Goal: Information Seeking & Learning: Check status

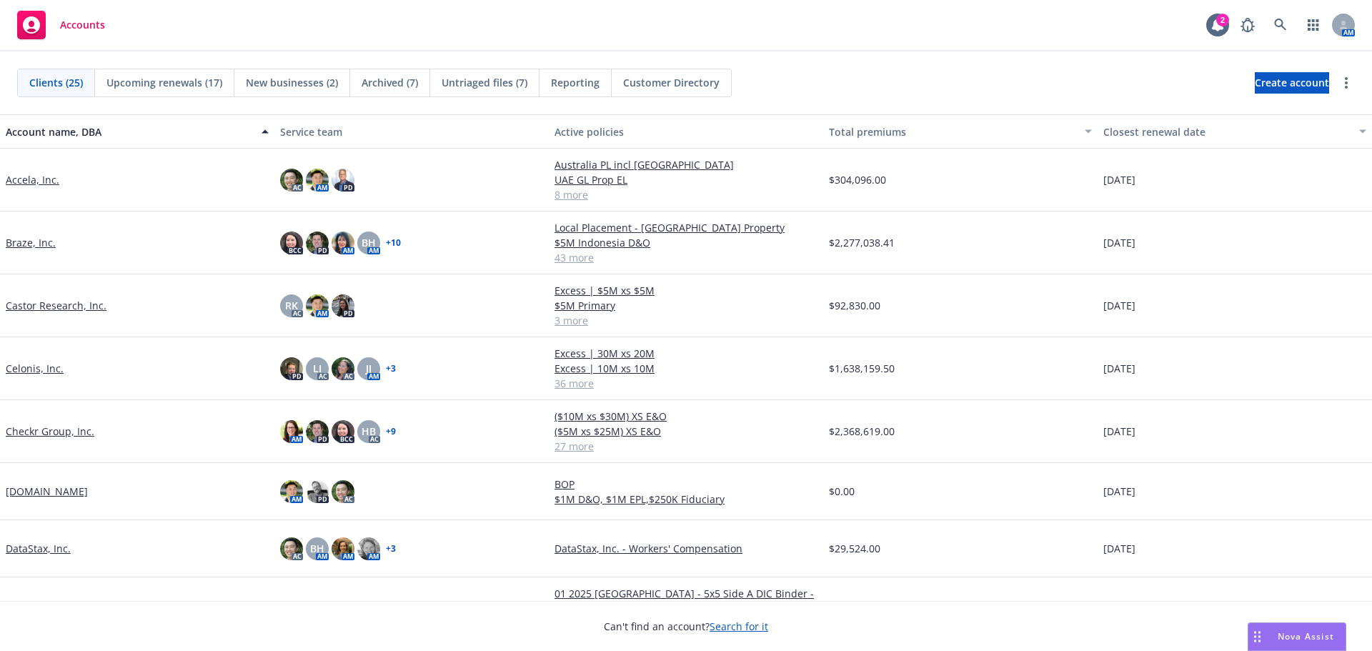
scroll to position [22, 0]
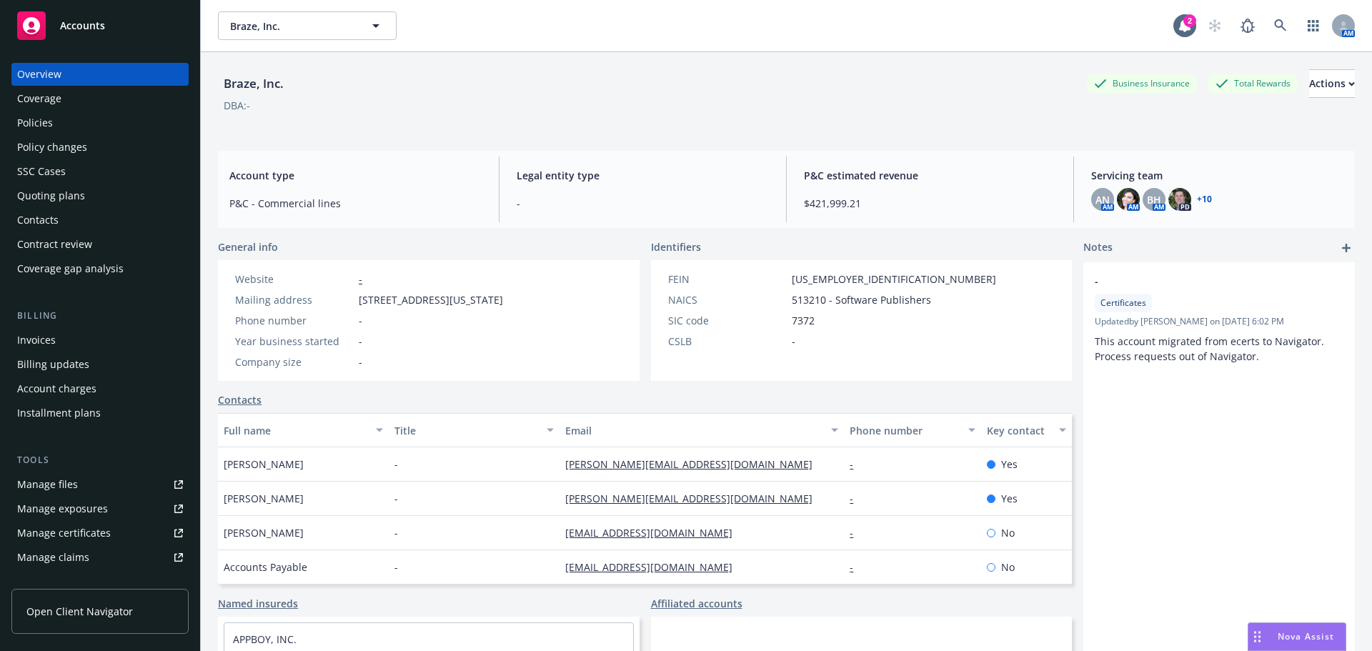
click at [49, 334] on div "Invoices" at bounding box center [36, 340] width 39 height 23
